Goal: Information Seeking & Learning: Learn about a topic

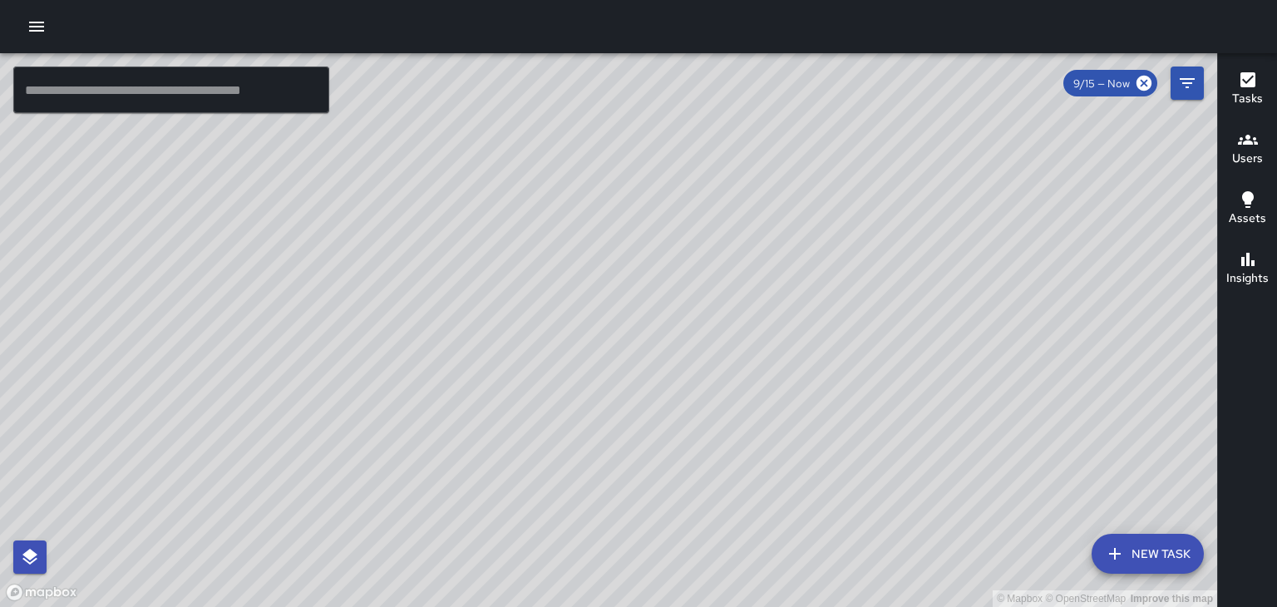
click at [37, 22] on icon "button" at bounding box center [36, 27] width 15 height 10
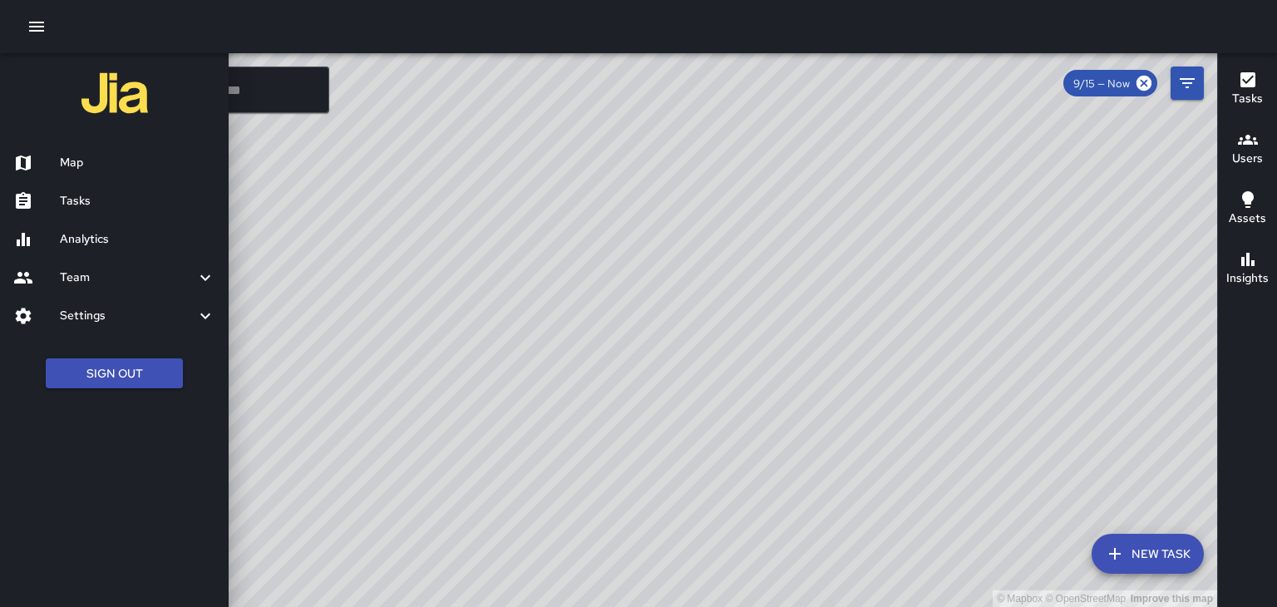
click at [73, 246] on h6 "Analytics" at bounding box center [137, 239] width 155 height 18
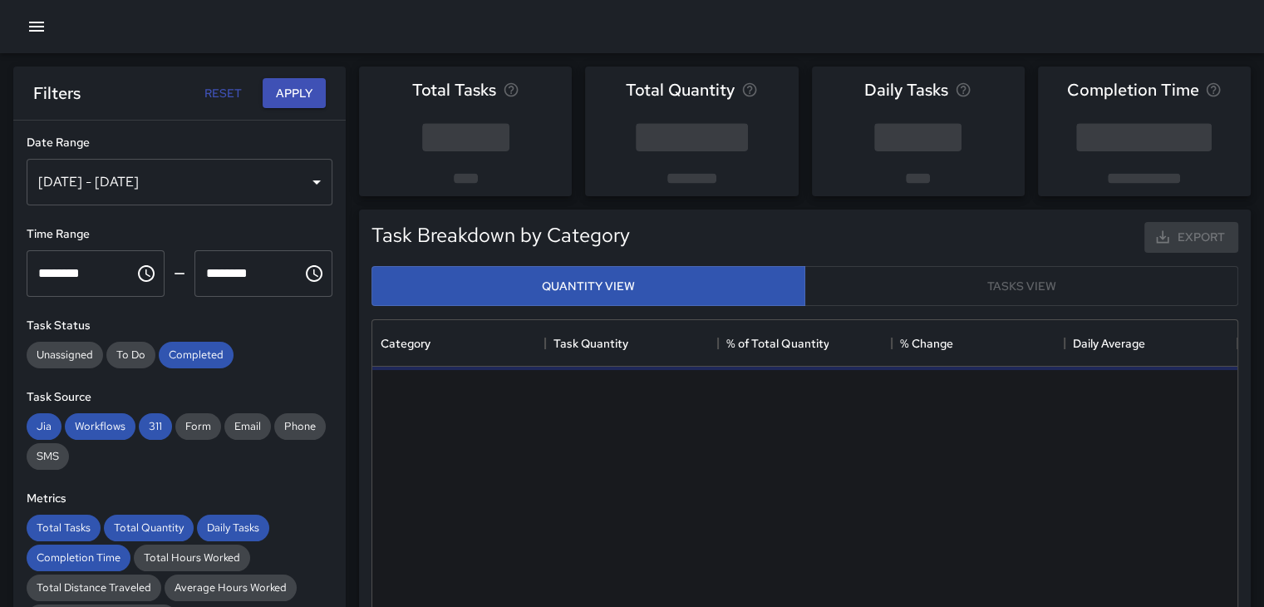
scroll to position [485, 852]
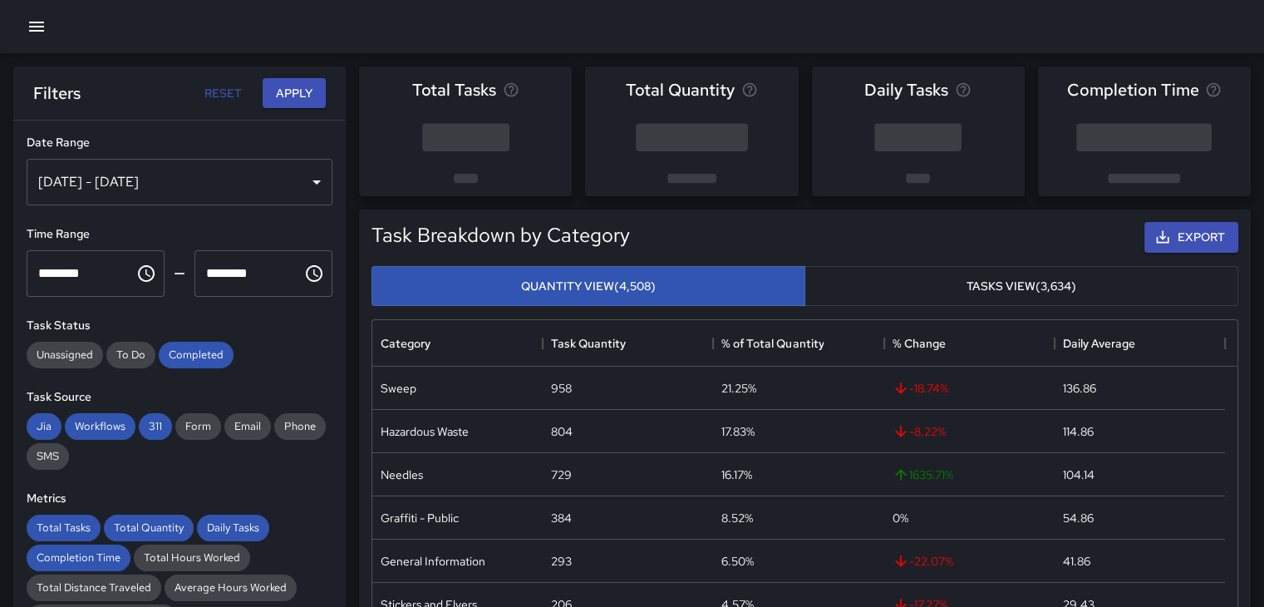
click at [300, 180] on div "[DATE] - [DATE]" at bounding box center [180, 182] width 306 height 47
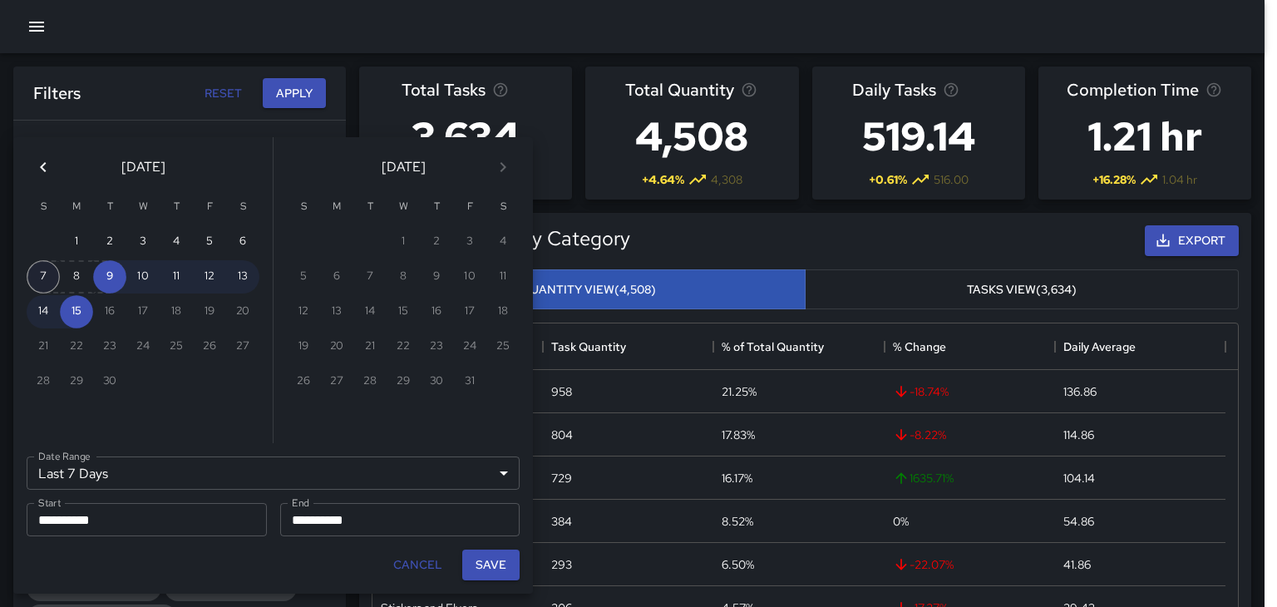
click at [45, 278] on button "7" at bounding box center [43, 276] width 33 height 33
type input "******"
type input "**********"
click at [249, 278] on button "13" at bounding box center [242, 276] width 33 height 33
type input "**********"
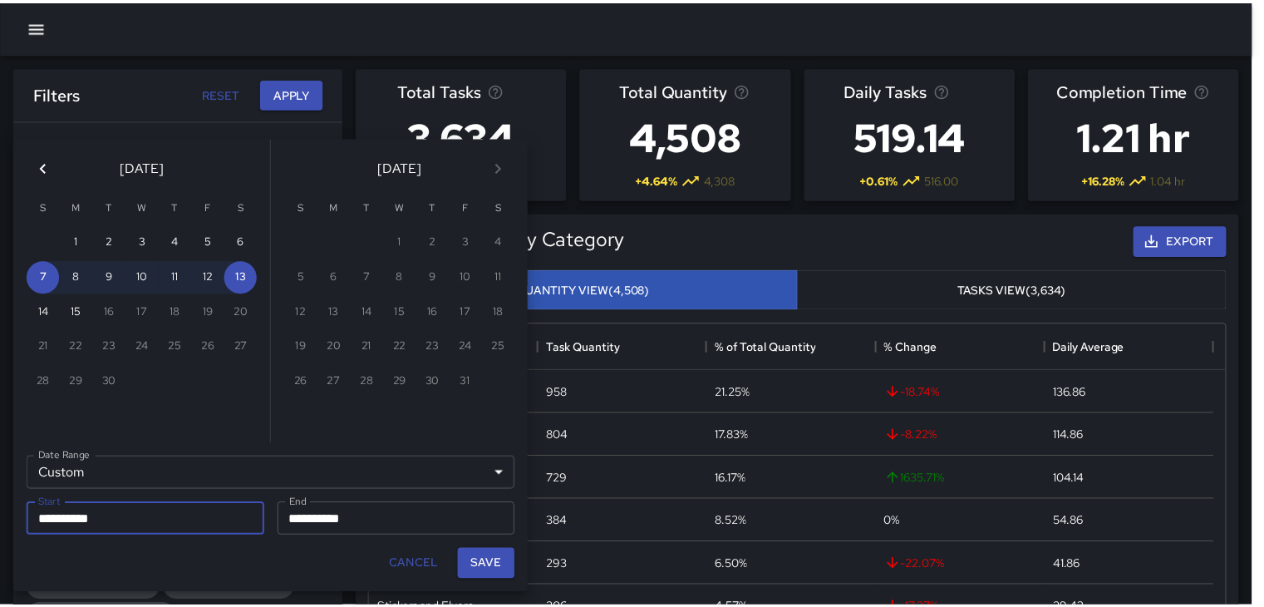
scroll to position [13, 13]
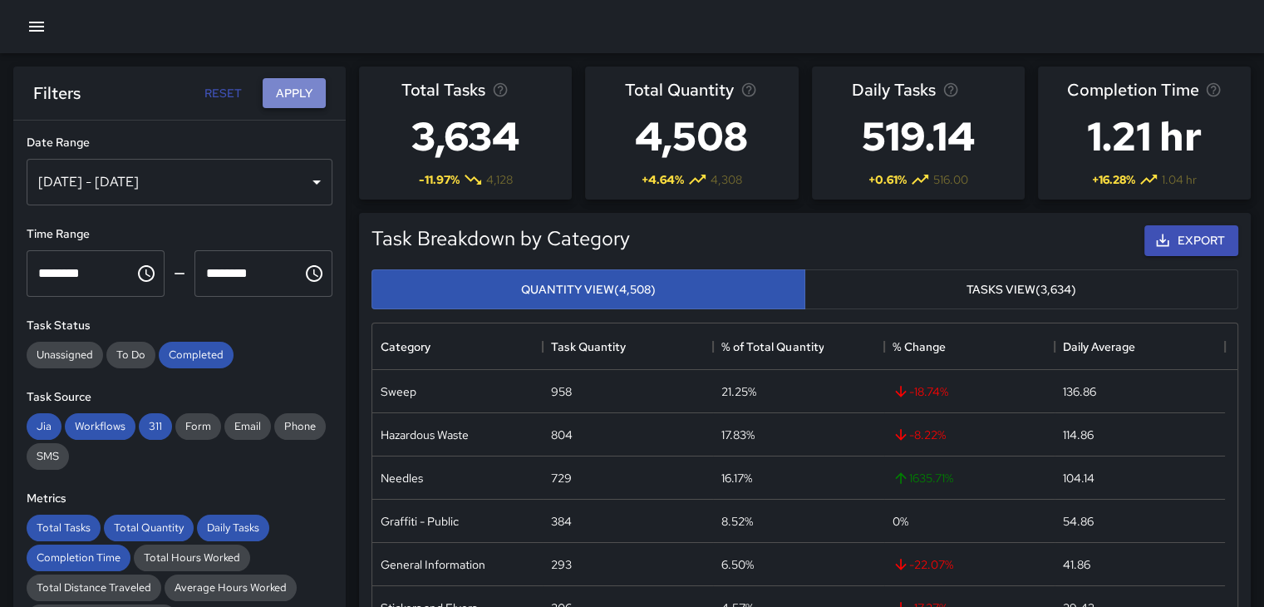
click at [279, 95] on button "Apply" at bounding box center [294, 93] width 63 height 31
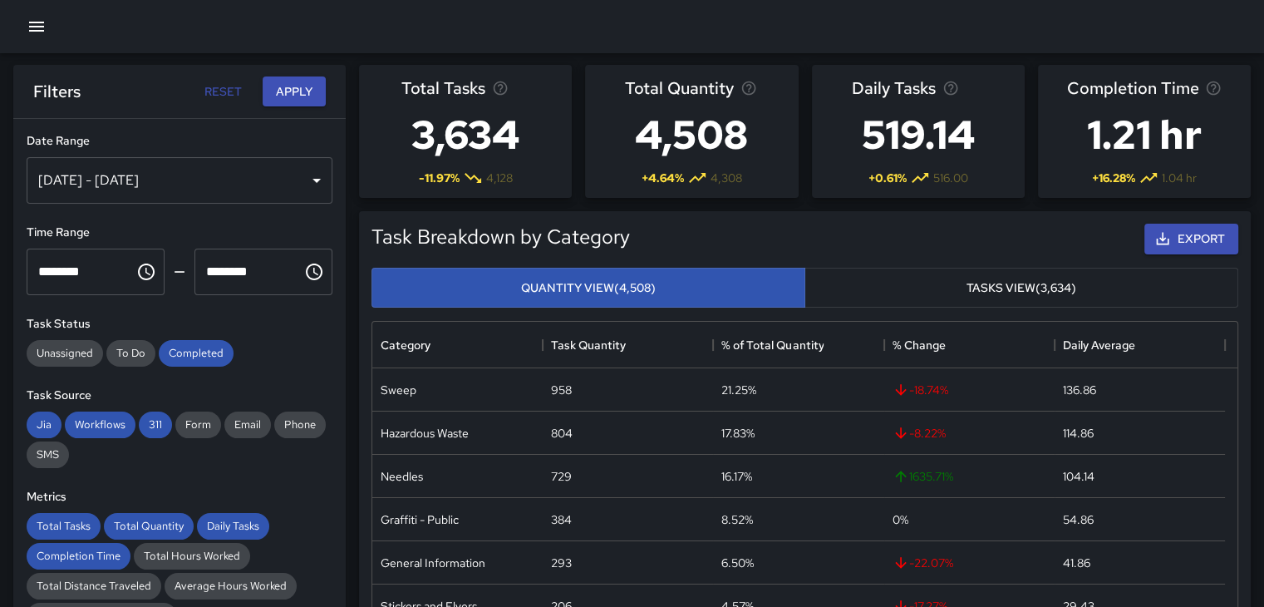
scroll to position [0, 0]
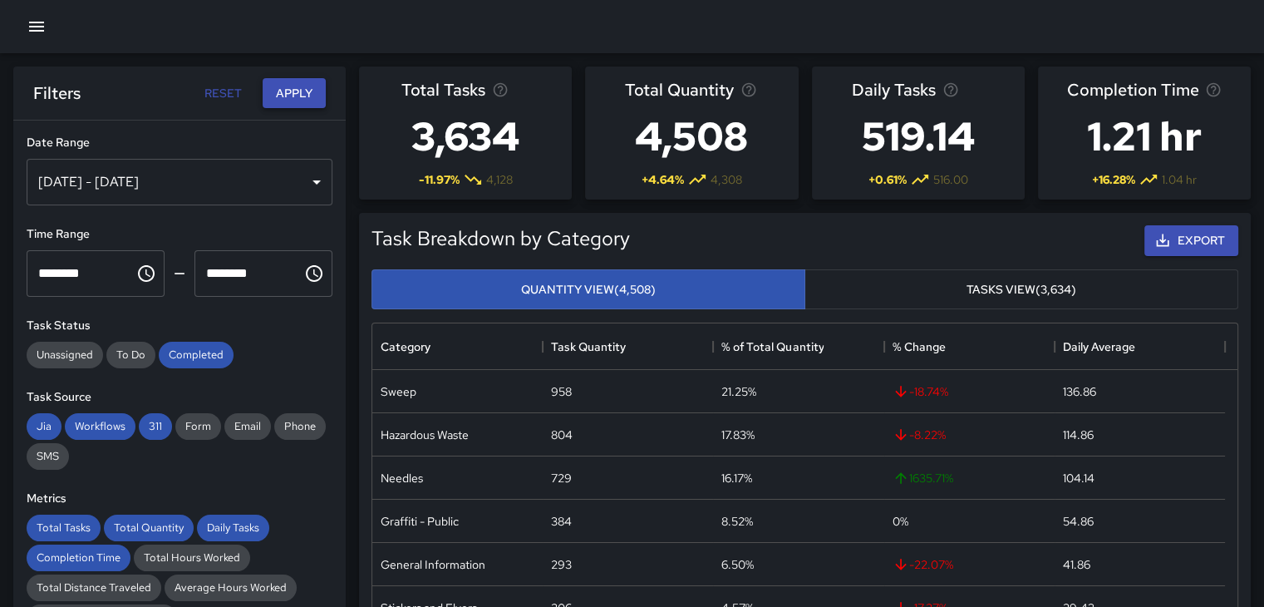
click at [290, 91] on button "Apply" at bounding box center [294, 93] width 63 height 31
click at [309, 177] on div "[DATE] - [DATE]" at bounding box center [180, 182] width 306 height 47
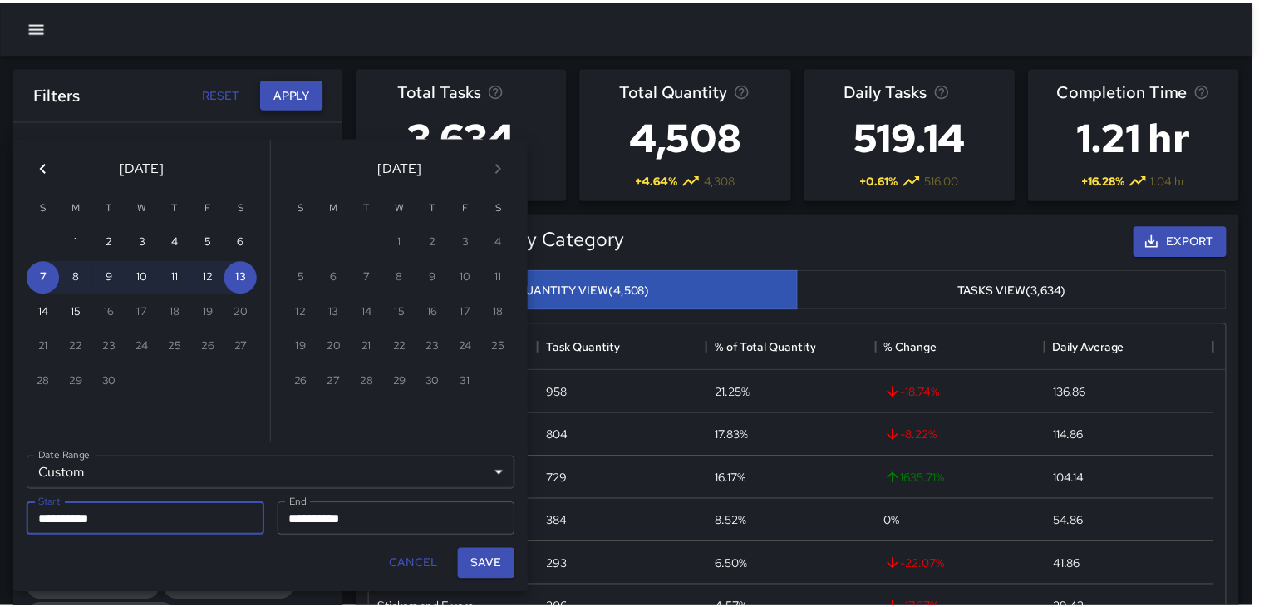
scroll to position [13, 13]
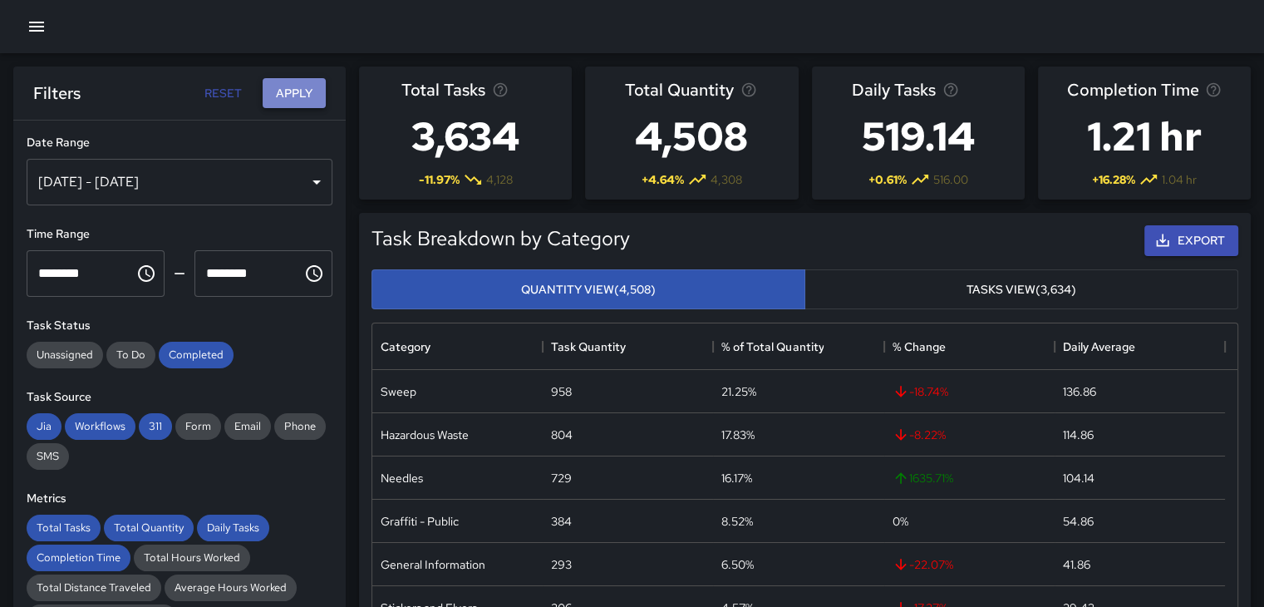
click at [303, 101] on button "Apply" at bounding box center [294, 93] width 63 height 31
click at [298, 175] on div "[DATE] - [DATE]" at bounding box center [180, 182] width 306 height 47
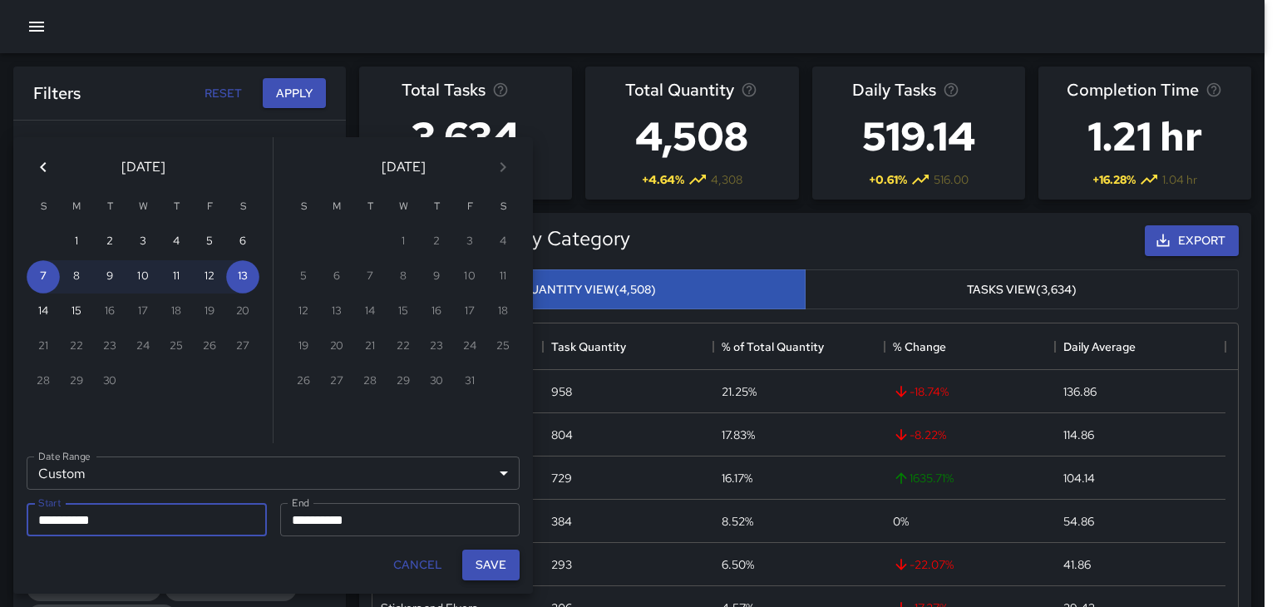
click at [510, 555] on button "Save" at bounding box center [490, 564] width 57 height 31
type input "**********"
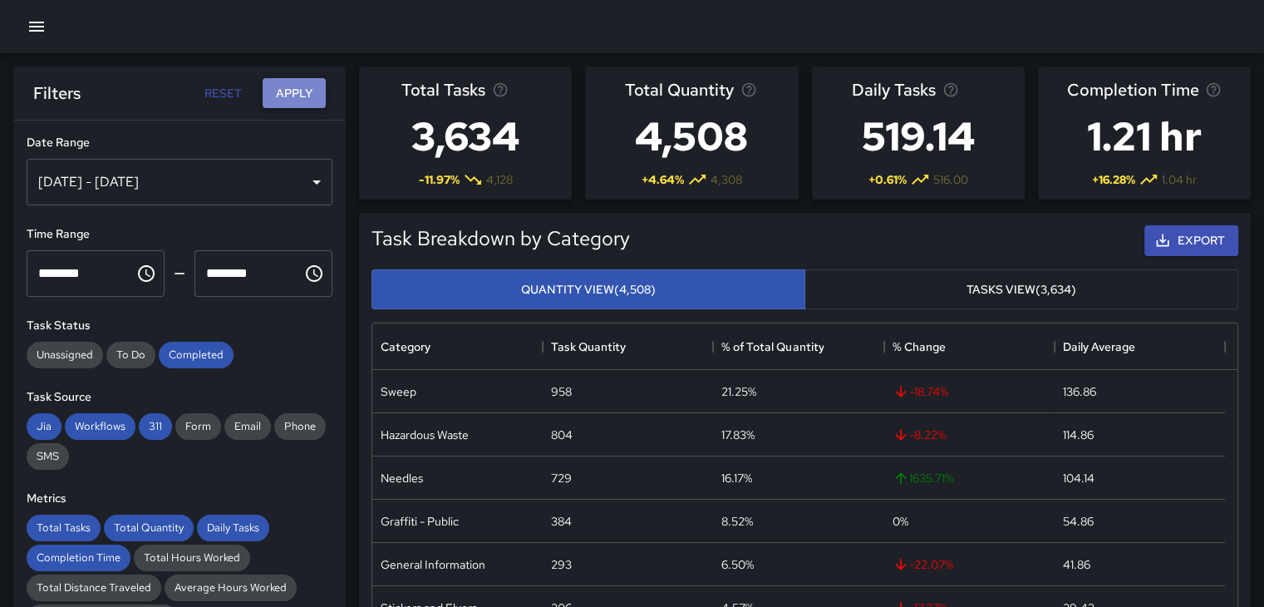
click at [296, 85] on button "Apply" at bounding box center [294, 93] width 63 height 31
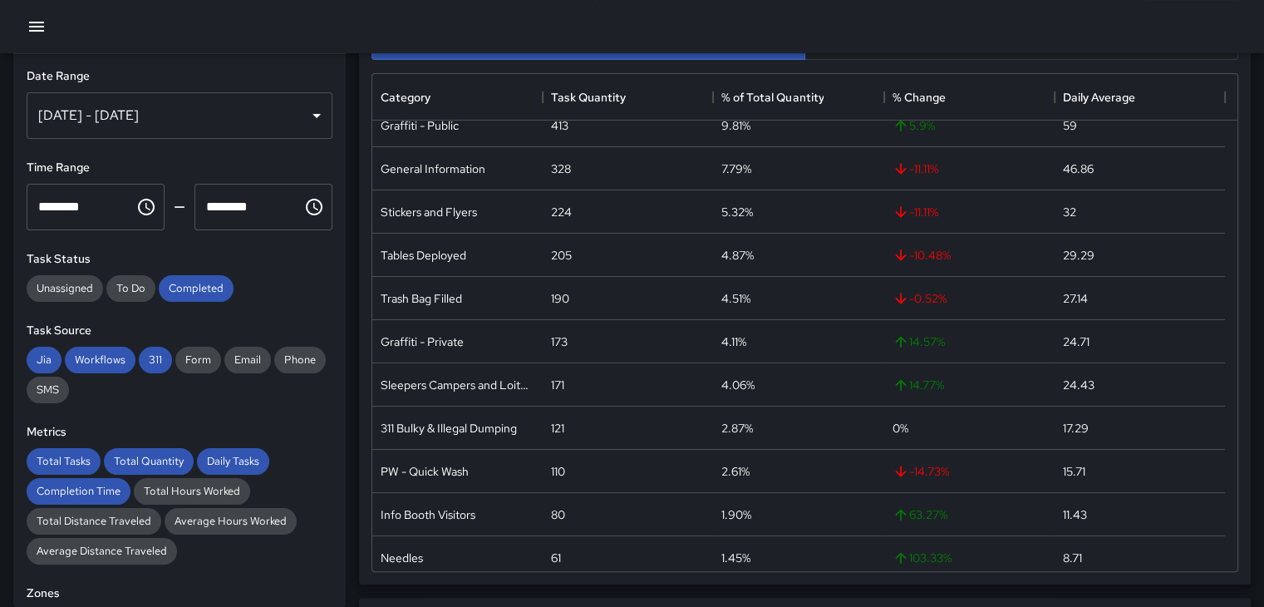
scroll to position [83, 0]
